Goal: Download file/media

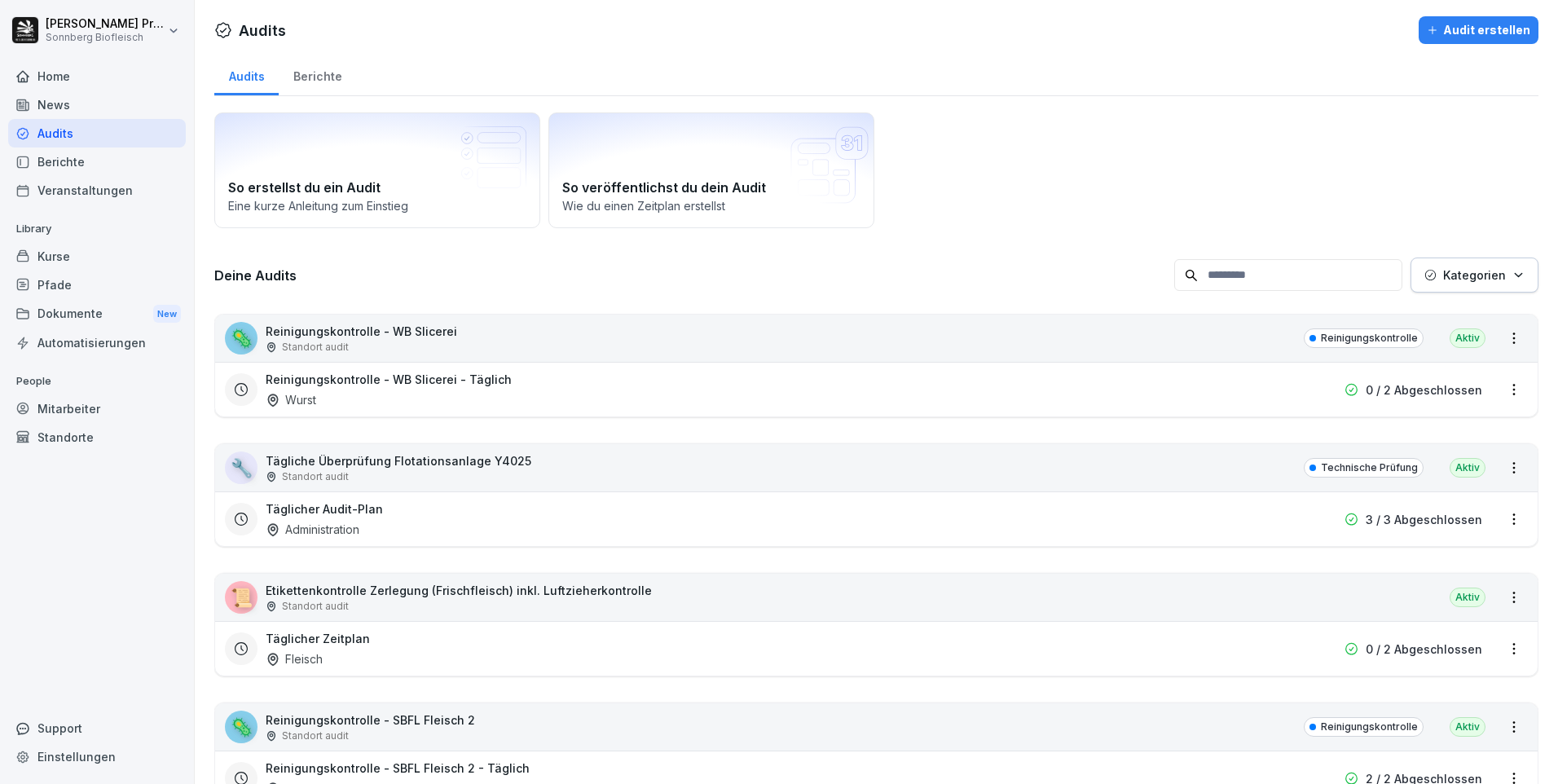
click at [1272, 277] on input at bounding box center [1289, 275] width 229 height 32
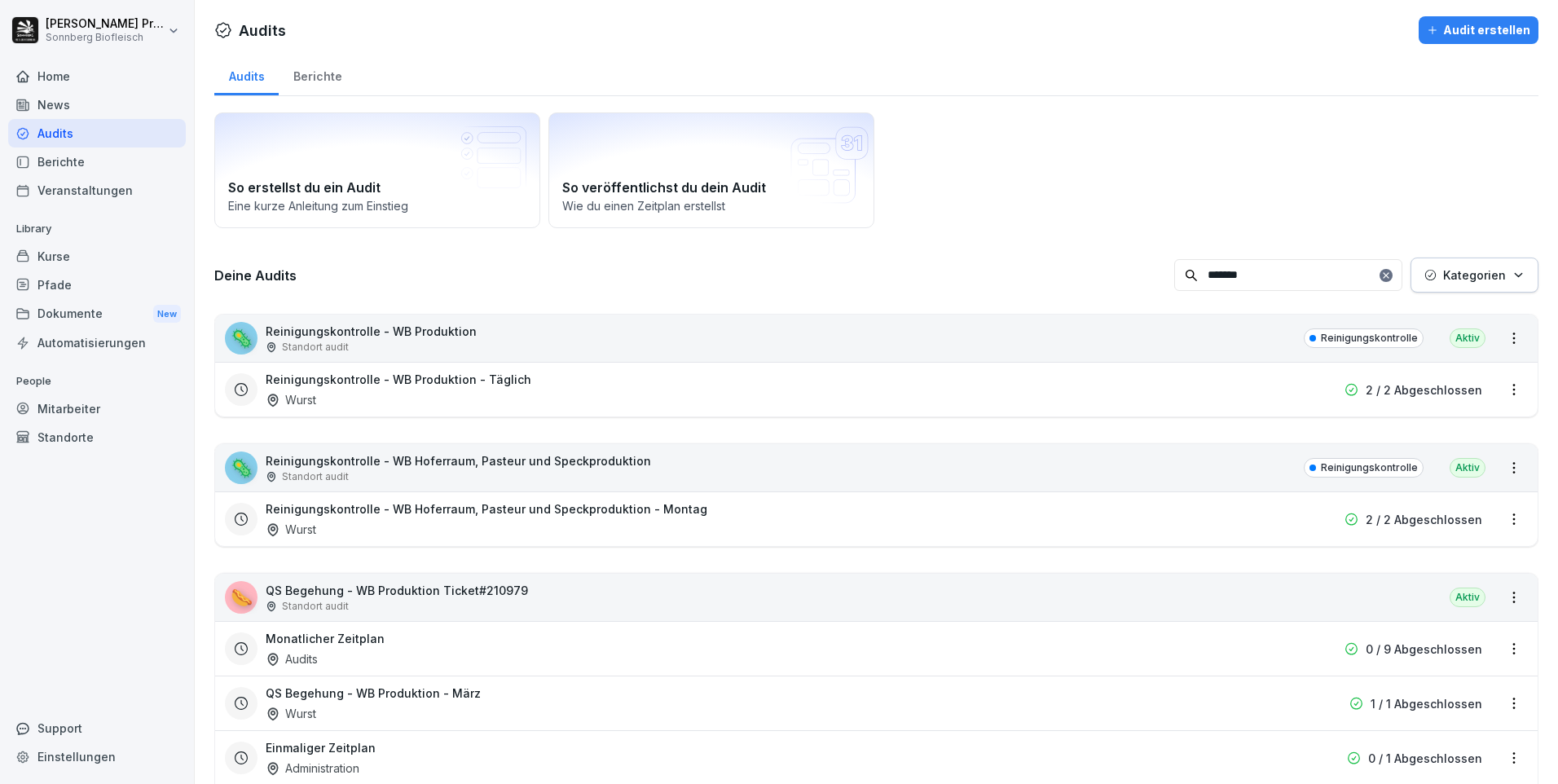
click at [1255, 282] on input "*******" at bounding box center [1289, 275] width 229 height 32
type input "*"
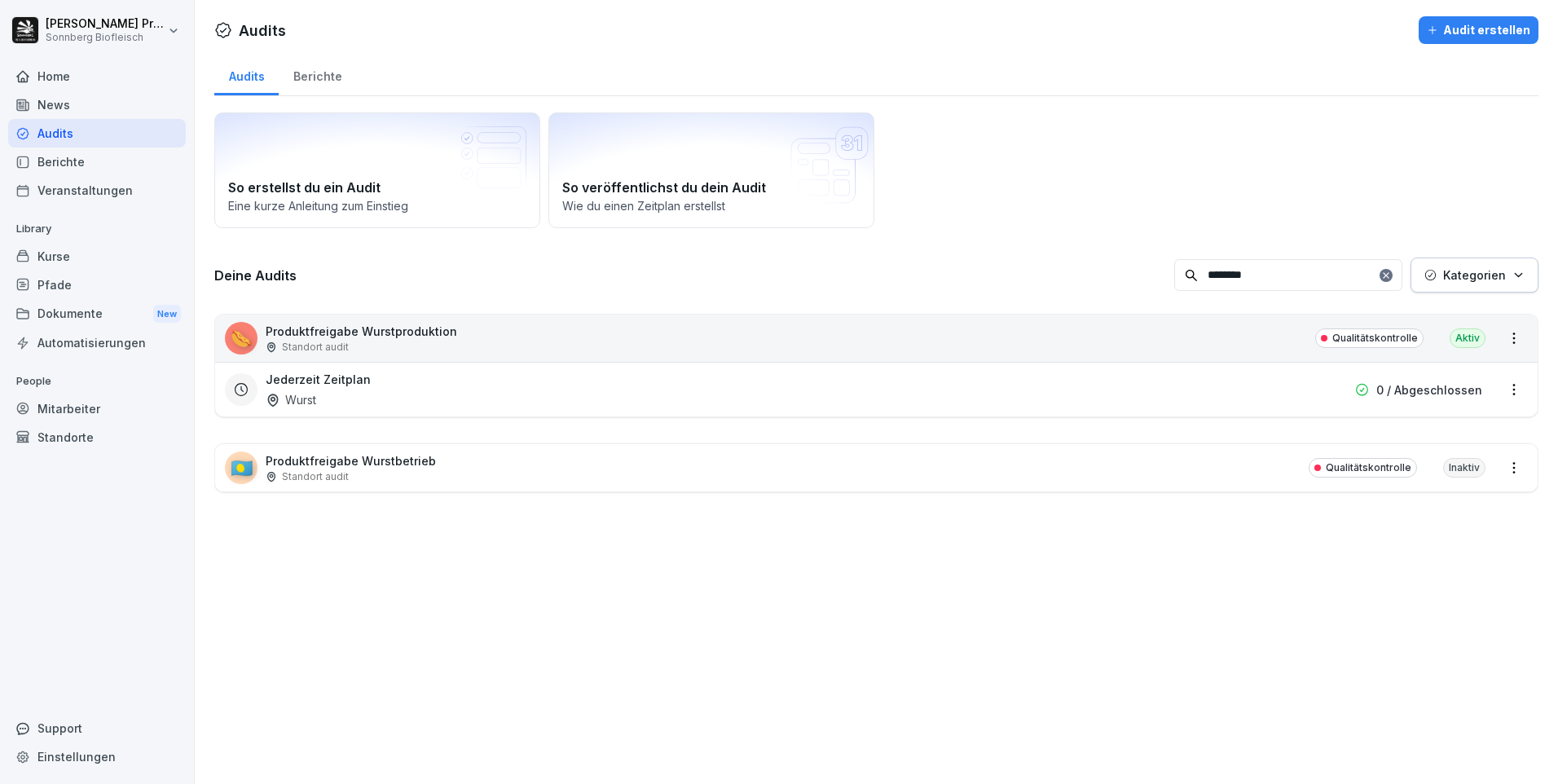
type input "********"
click at [517, 340] on div "🌭 Produktfreigabe Wurstproduktion Standort audit Qualitätskontrolle Aktiv" at bounding box center [876, 337] width 1322 height 47
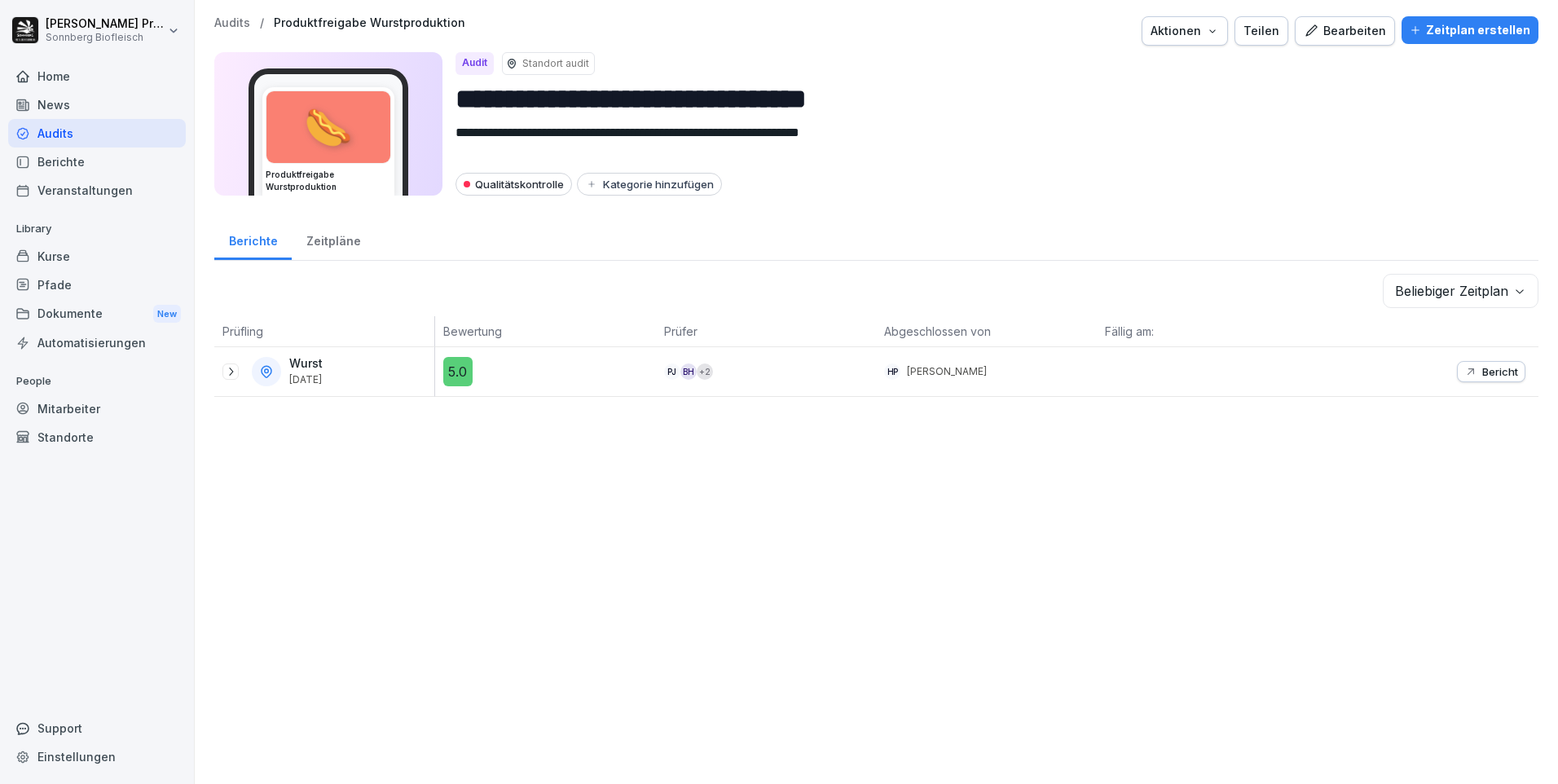
click at [1499, 375] on p "Bericht" at bounding box center [1501, 371] width 36 height 13
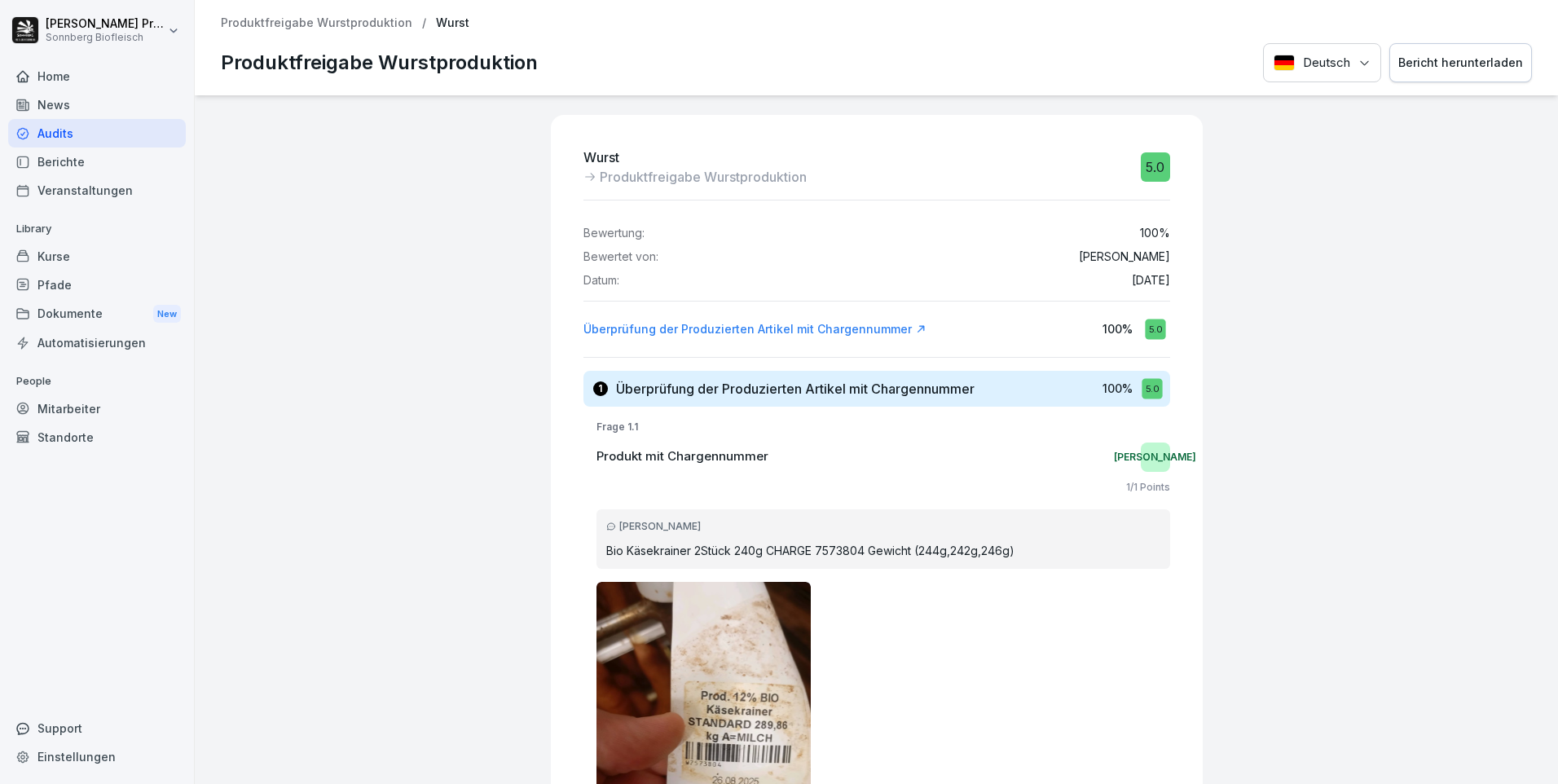
click at [353, 26] on p "Produktfreigabe Wurstproduktion" at bounding box center [316, 23] width 192 height 14
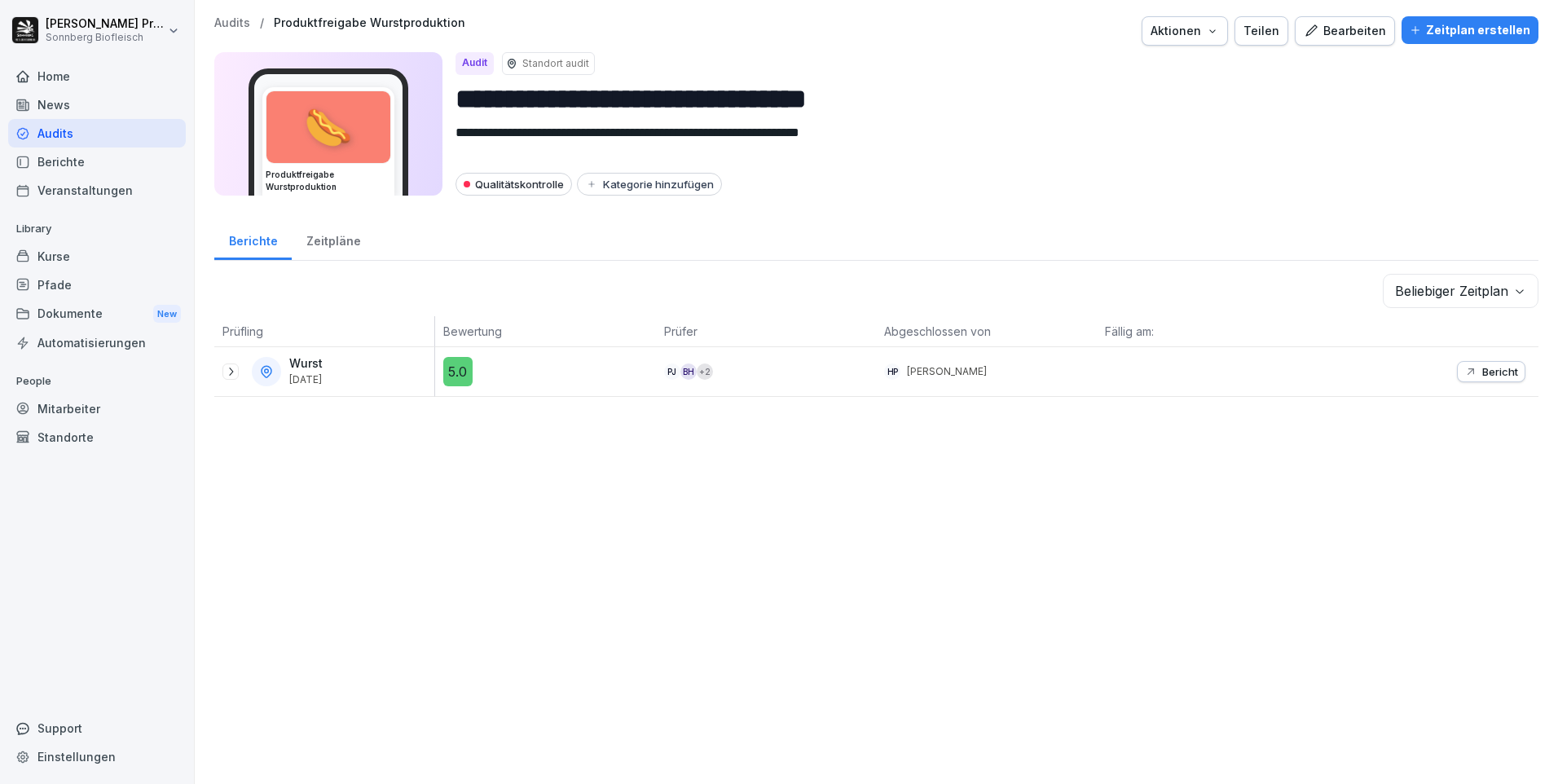
click at [229, 366] on icon at bounding box center [231, 371] width 13 height 13
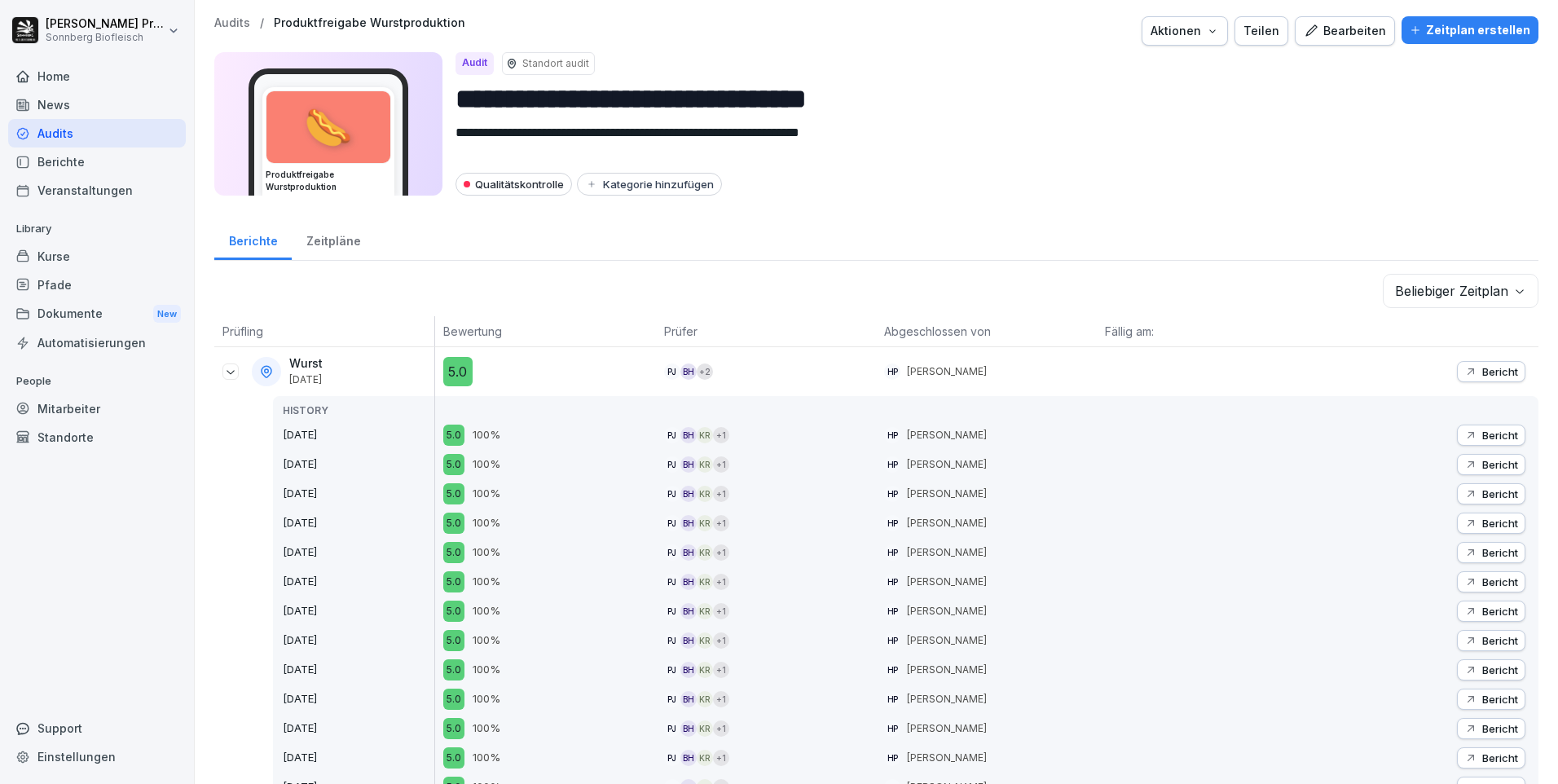
click at [1483, 492] on p "Bericht" at bounding box center [1501, 493] width 36 height 13
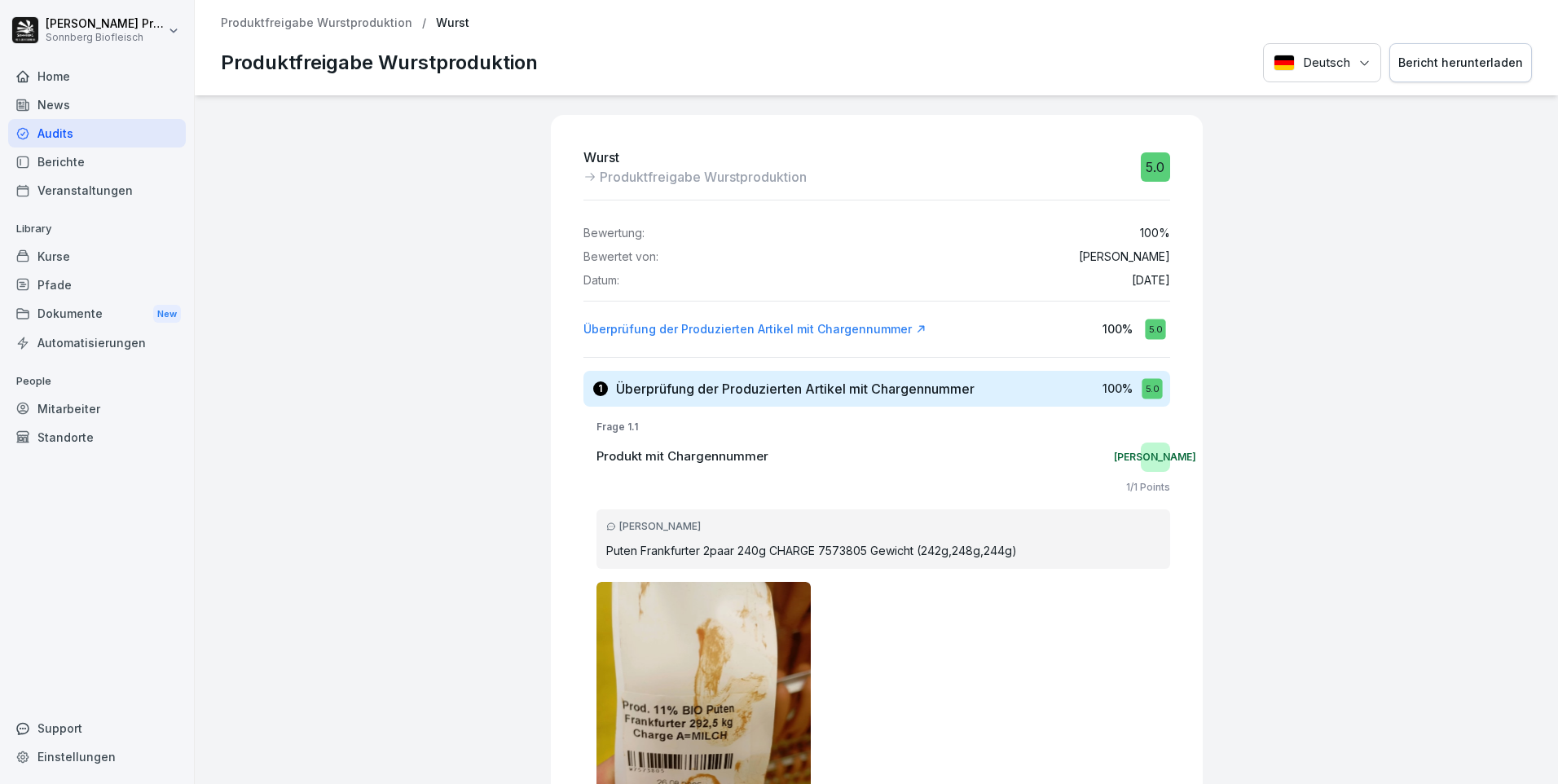
scroll to position [244, 0]
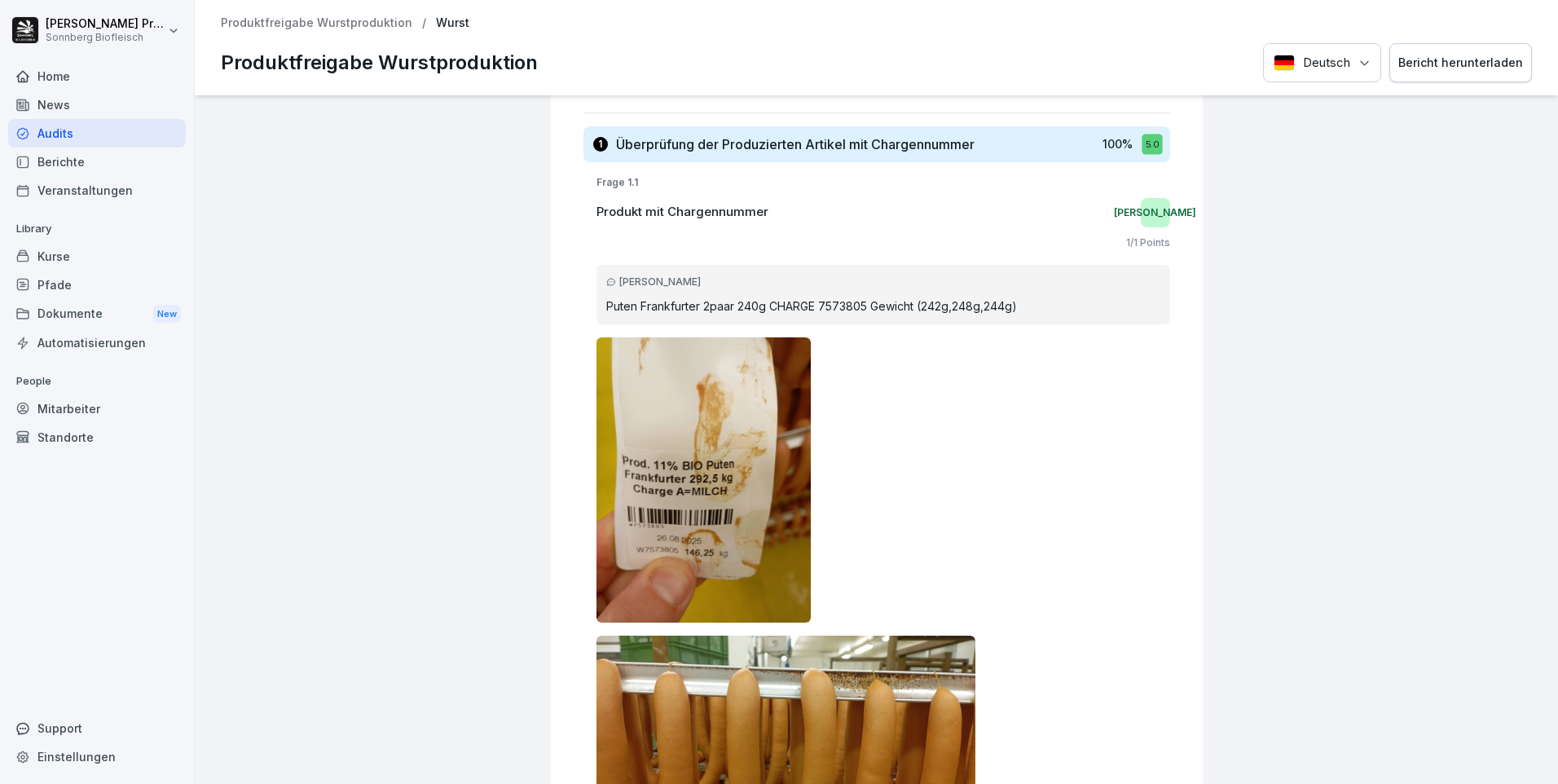
click at [1474, 55] on div "Bericht herunterladen" at bounding box center [1460, 63] width 125 height 18
click at [331, 21] on p "Produktfreigabe Wurstproduktion" at bounding box center [316, 23] width 192 height 14
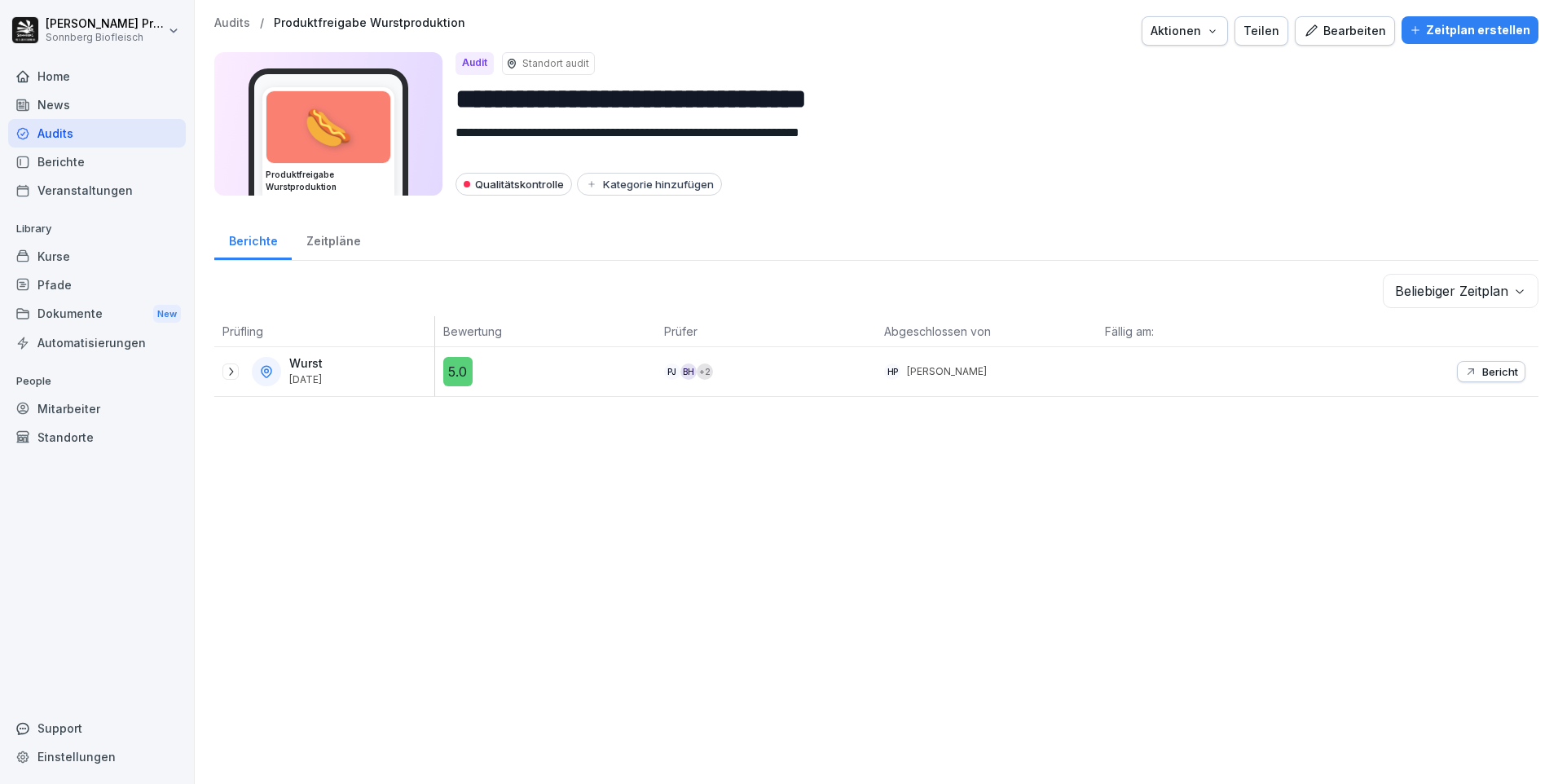
click at [225, 368] on icon at bounding box center [231, 371] width 13 height 13
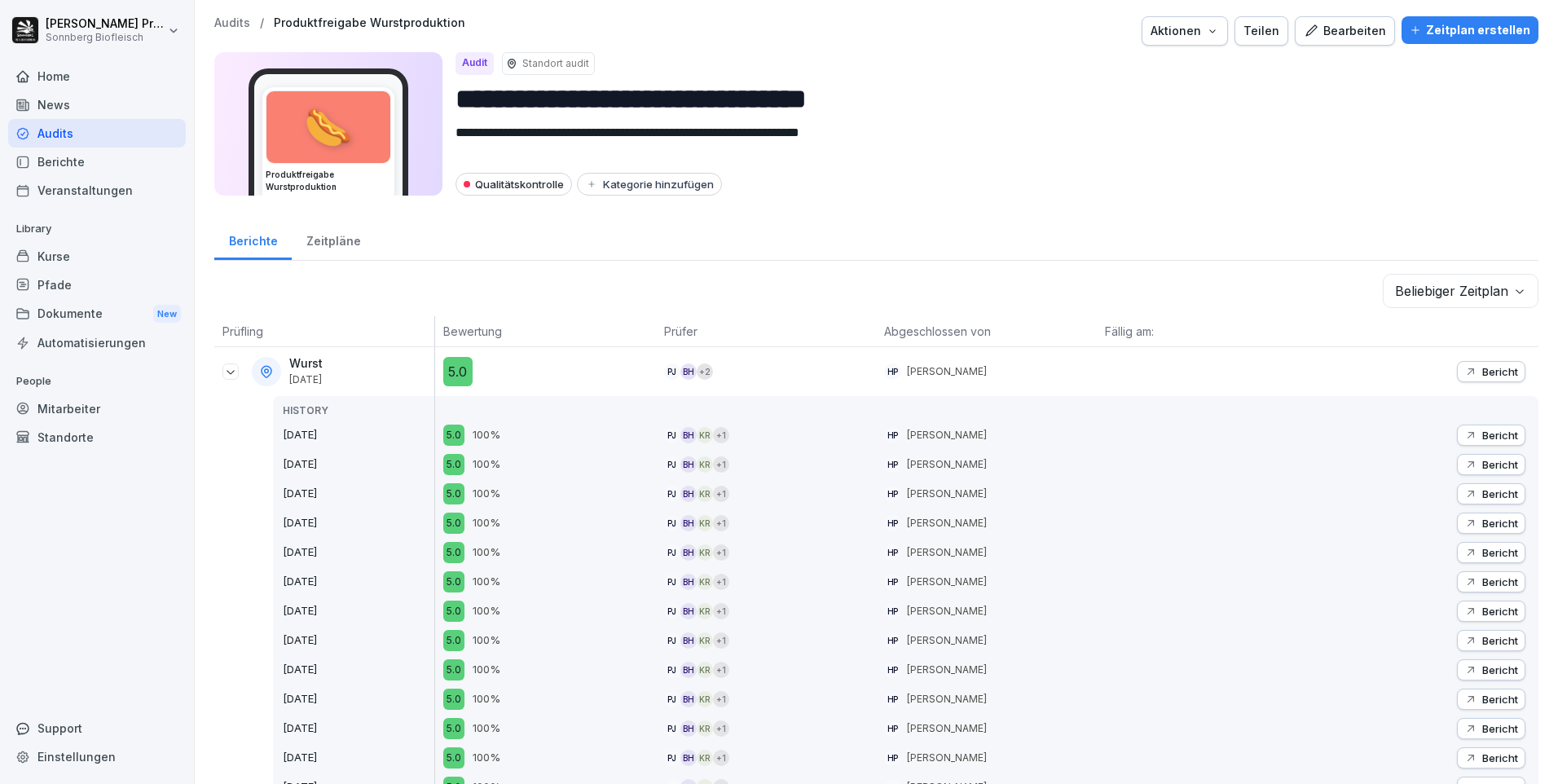
click at [1495, 463] on p "Bericht" at bounding box center [1501, 464] width 36 height 13
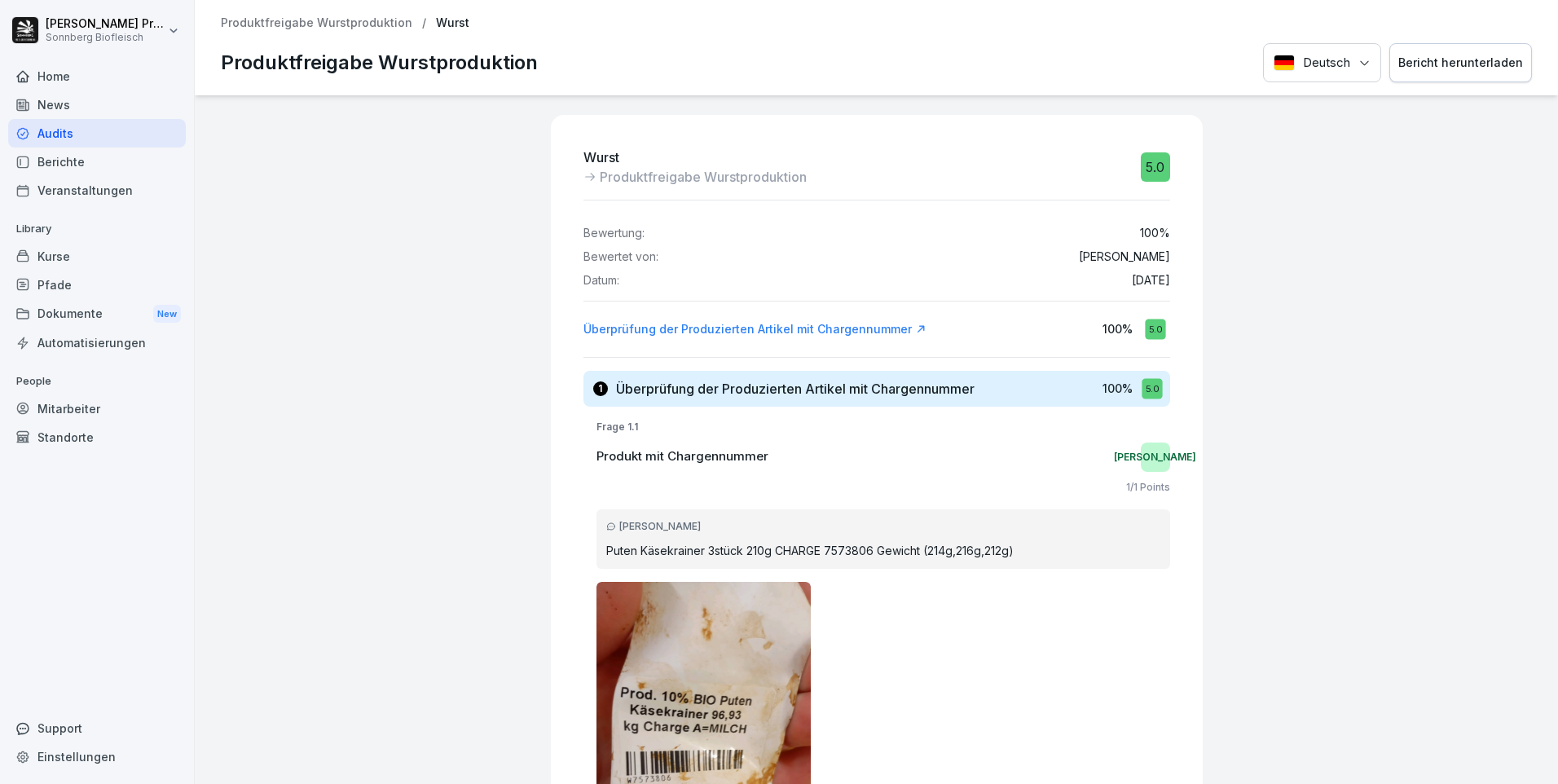
scroll to position [82, 0]
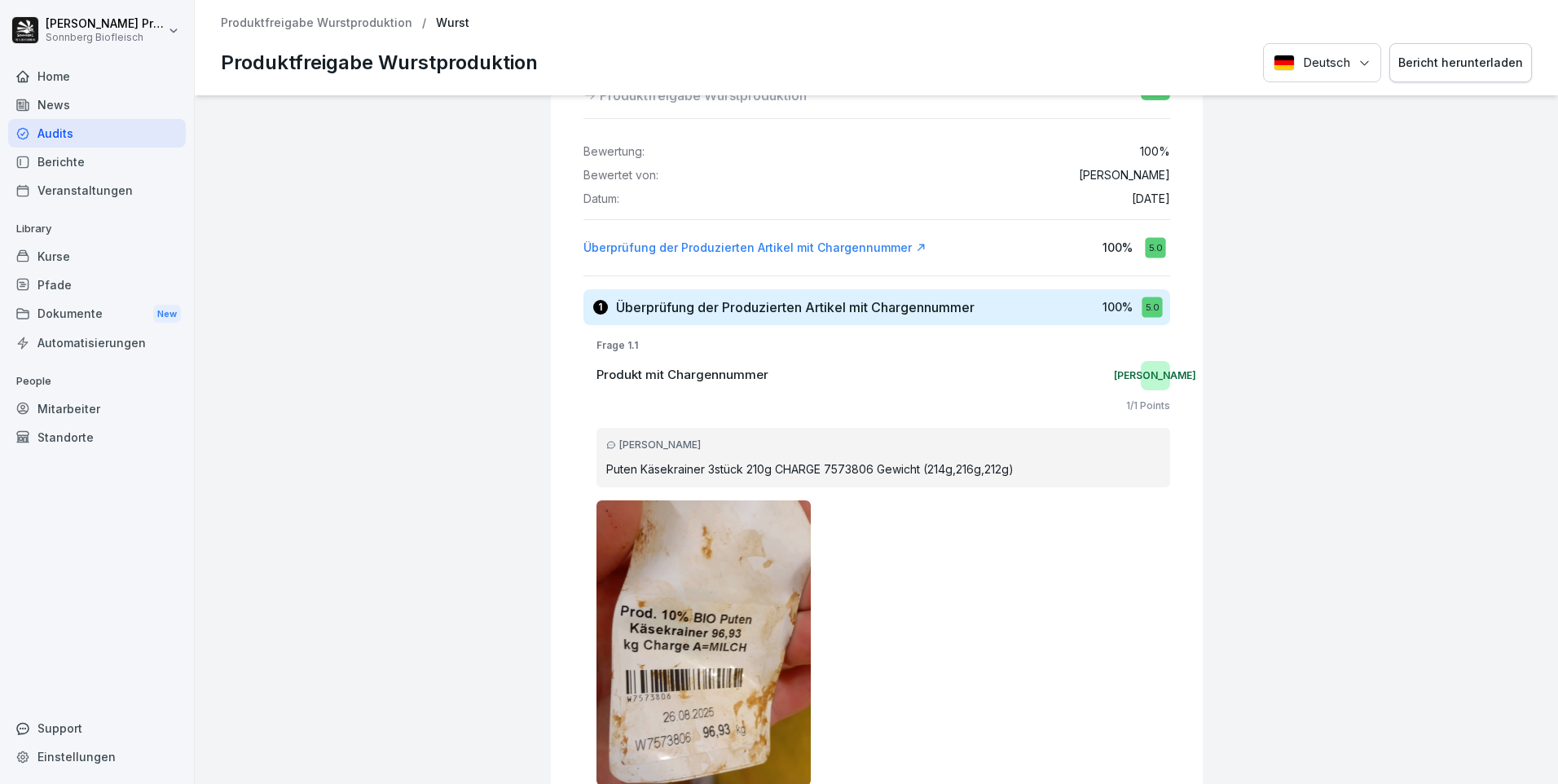
click at [1452, 65] on div "Bericht herunterladen" at bounding box center [1460, 63] width 125 height 18
click at [315, 20] on p "Produktfreigabe Wurstproduktion" at bounding box center [316, 23] width 192 height 14
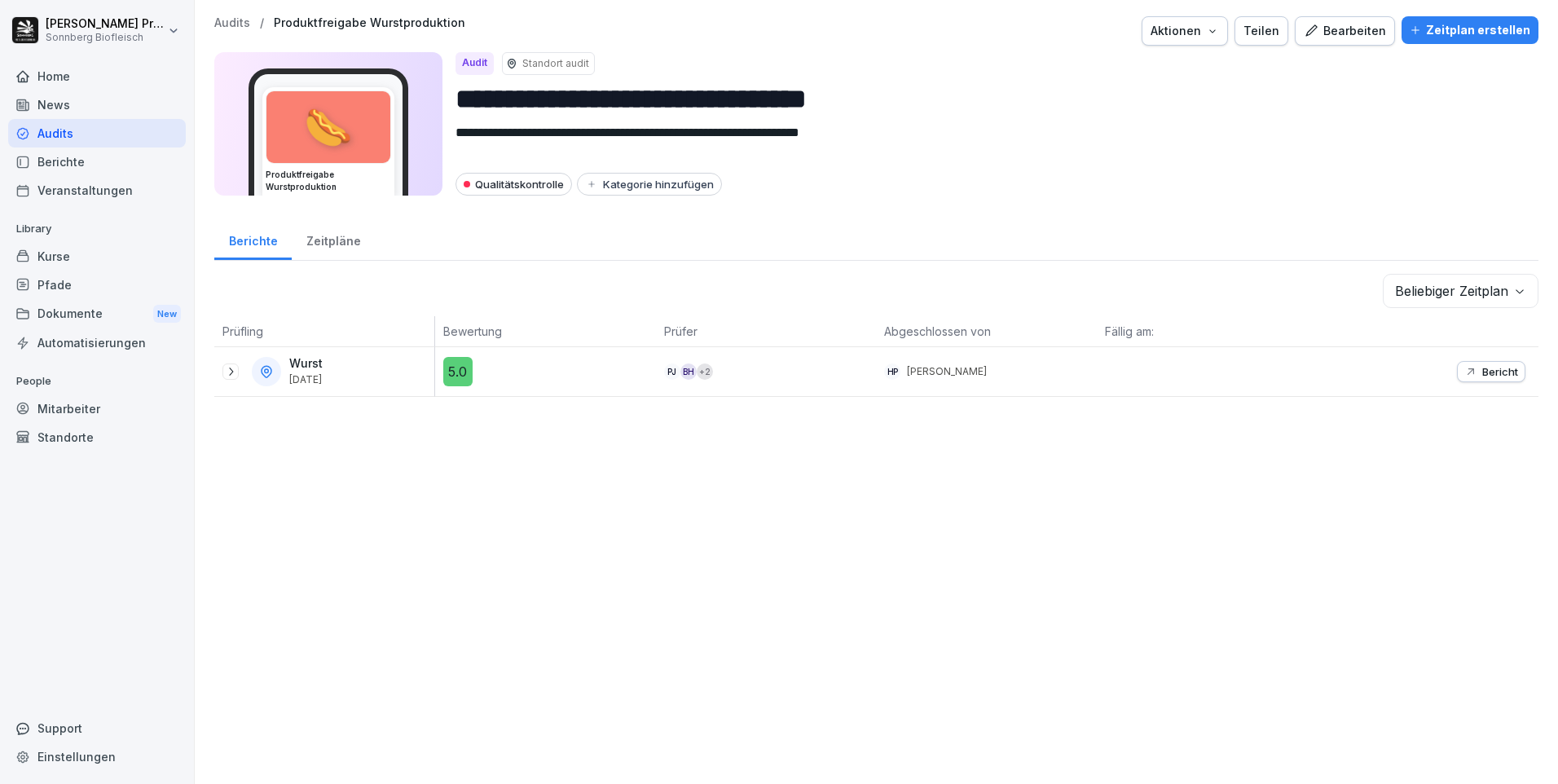
click at [225, 365] on icon at bounding box center [231, 371] width 13 height 13
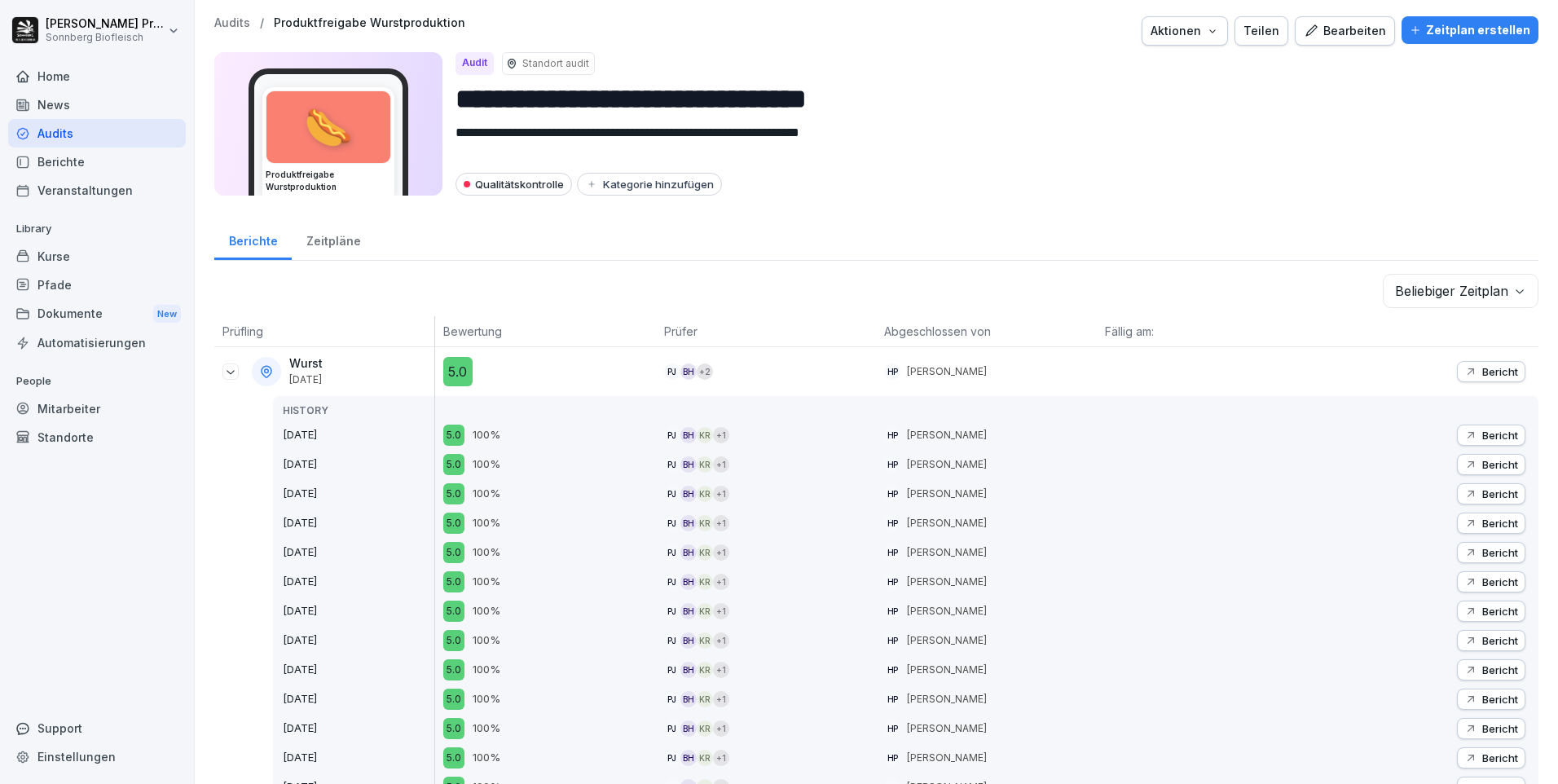
click at [1483, 438] on p "Bericht" at bounding box center [1501, 435] width 36 height 13
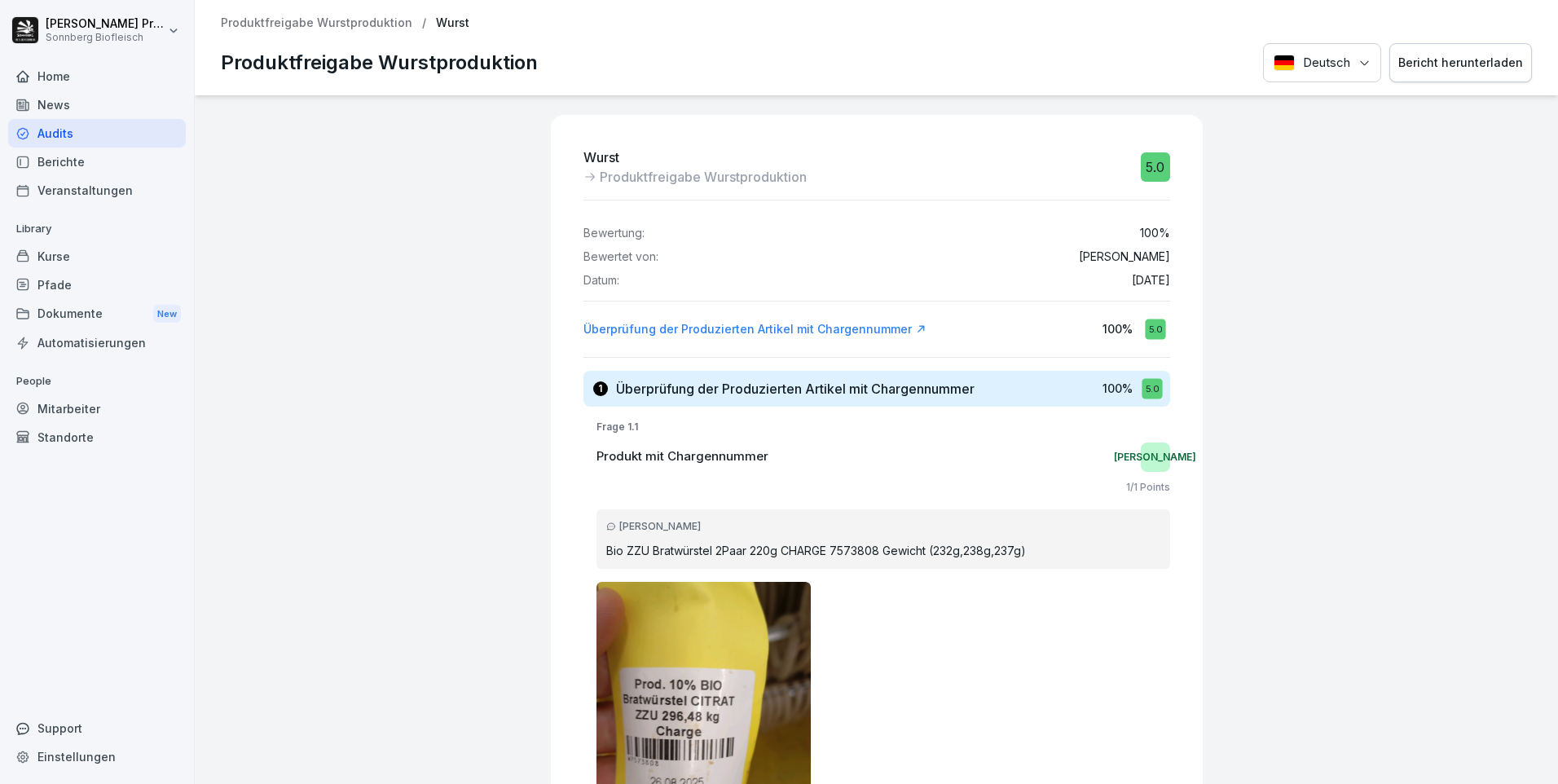
click at [1456, 65] on div "Bericht herunterladen" at bounding box center [1460, 63] width 125 height 18
click at [358, 23] on p "Produktfreigabe Wurstproduktion" at bounding box center [316, 23] width 192 height 14
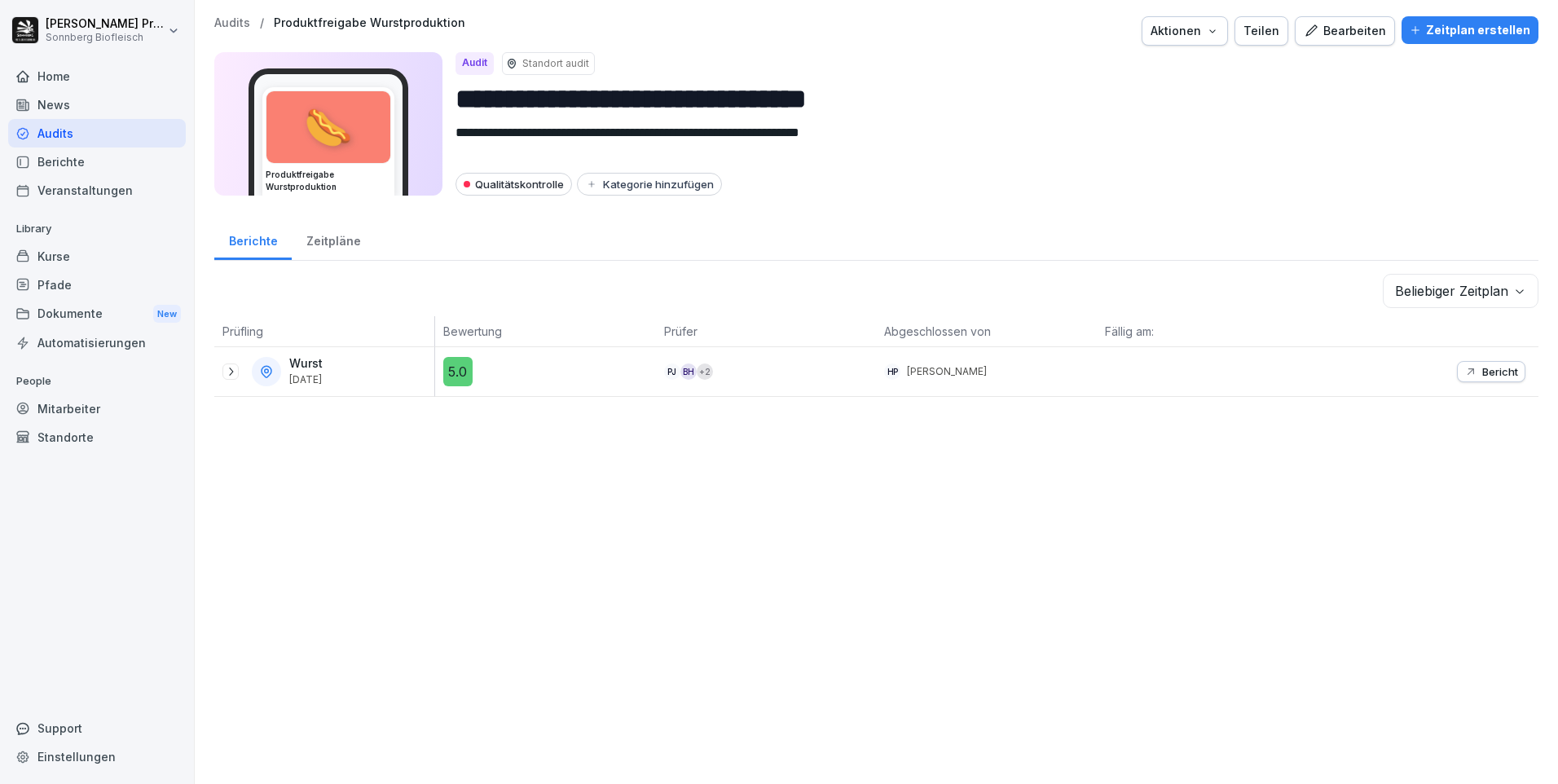
click at [1485, 372] on p "Bericht" at bounding box center [1501, 371] width 36 height 13
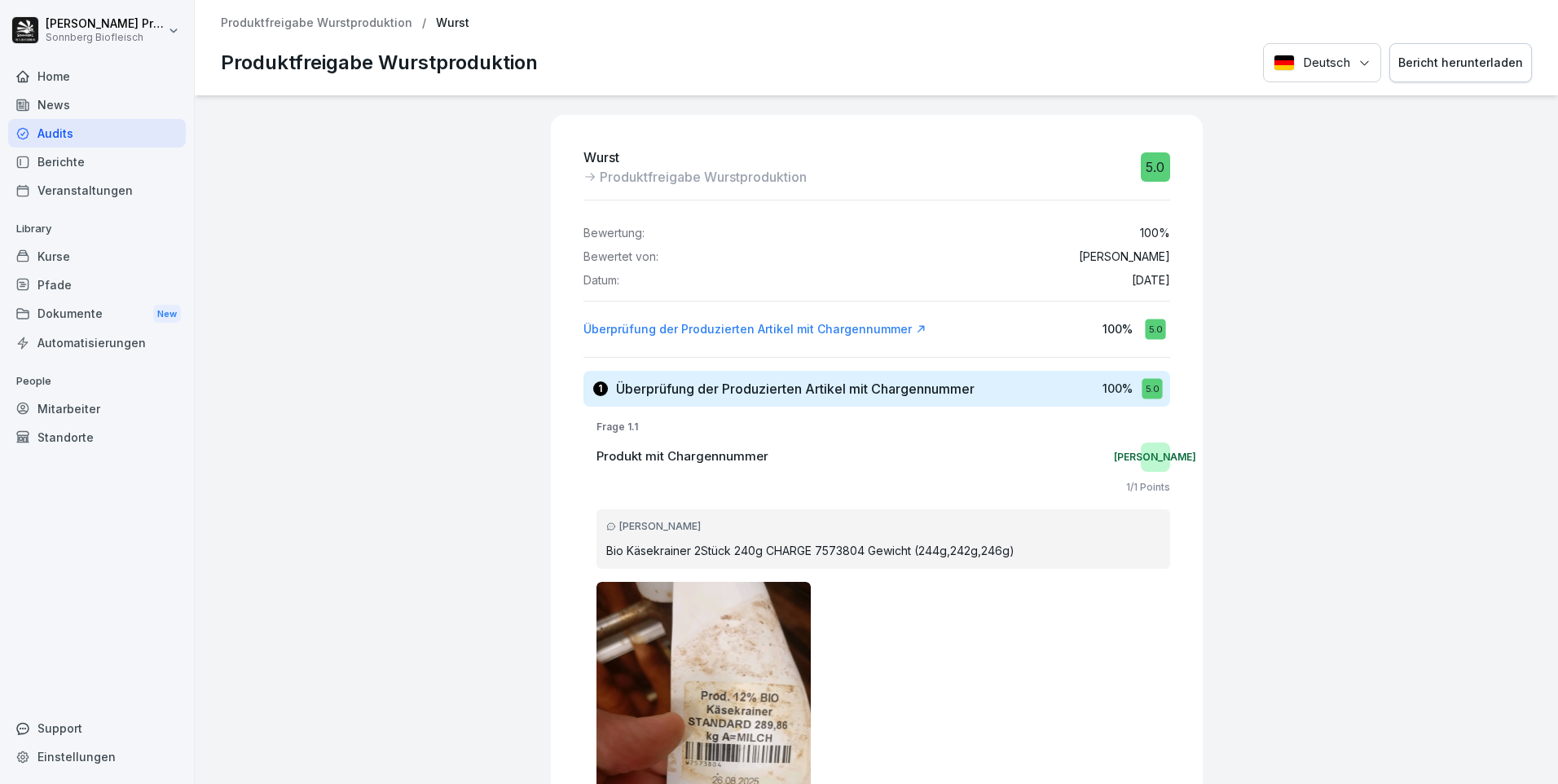
click at [1454, 66] on div "Bericht herunterladen" at bounding box center [1460, 63] width 125 height 18
